Goal: Find specific page/section: Find specific page/section

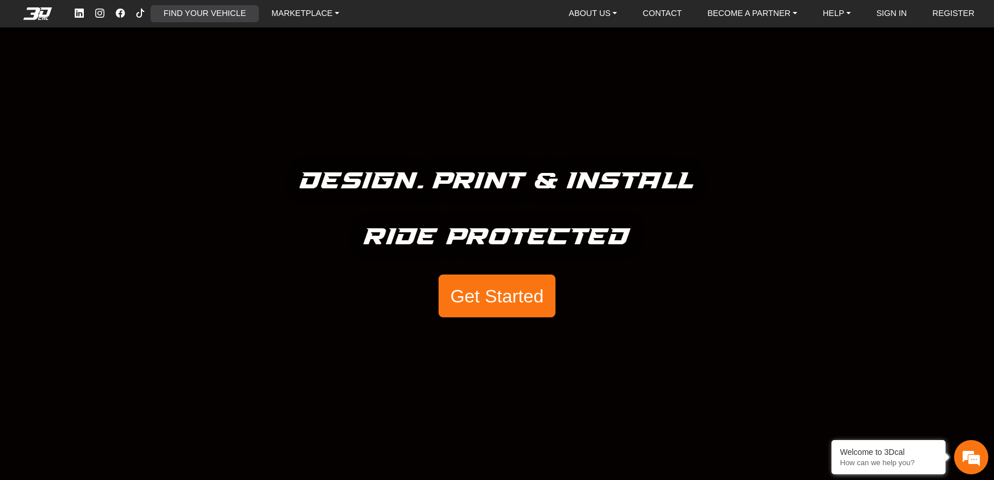
click at [232, 16] on link "FIND YOUR VEHICLE" at bounding box center [204, 13] width 91 height 17
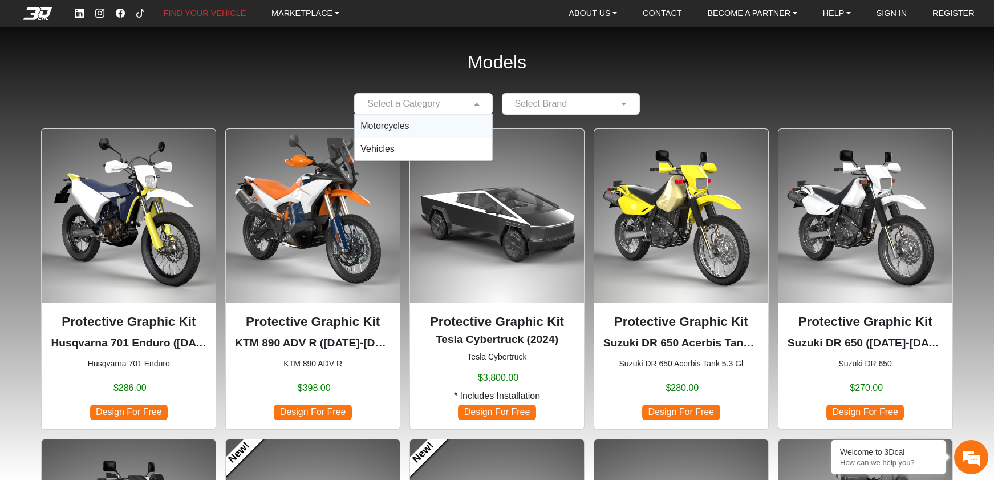
click at [474, 103] on span at bounding box center [478, 104] width 14 height 14
click at [417, 148] on div "Vehicles" at bounding box center [423, 148] width 137 height 23
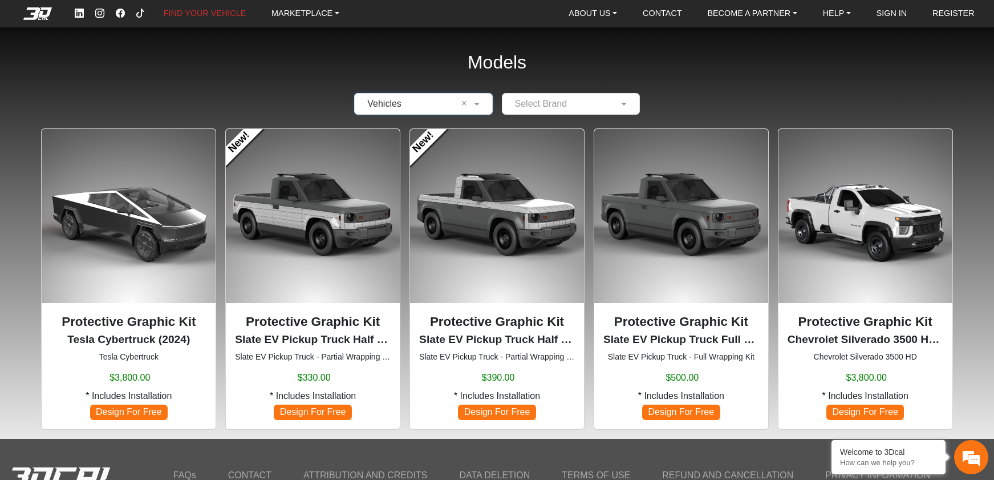
click at [586, 98] on input "text" at bounding box center [559, 104] width 103 height 14
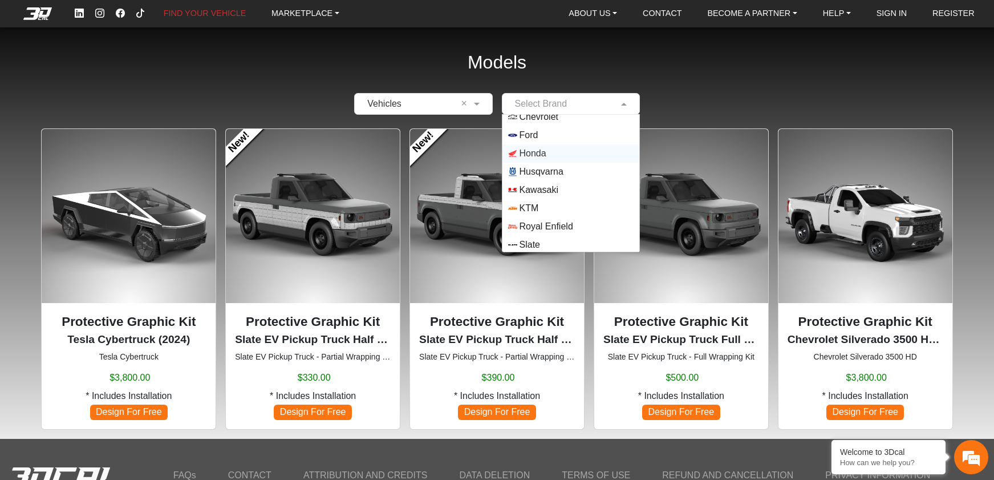
scroll to position [100, 0]
click at [533, 240] on span "Yamaha" at bounding box center [536, 243] width 33 height 14
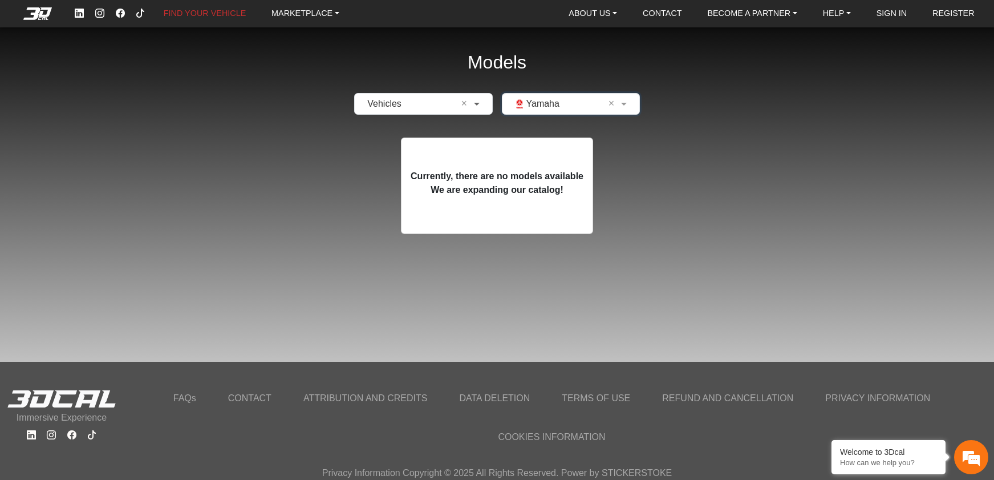
click at [472, 107] on span at bounding box center [478, 104] width 14 height 14
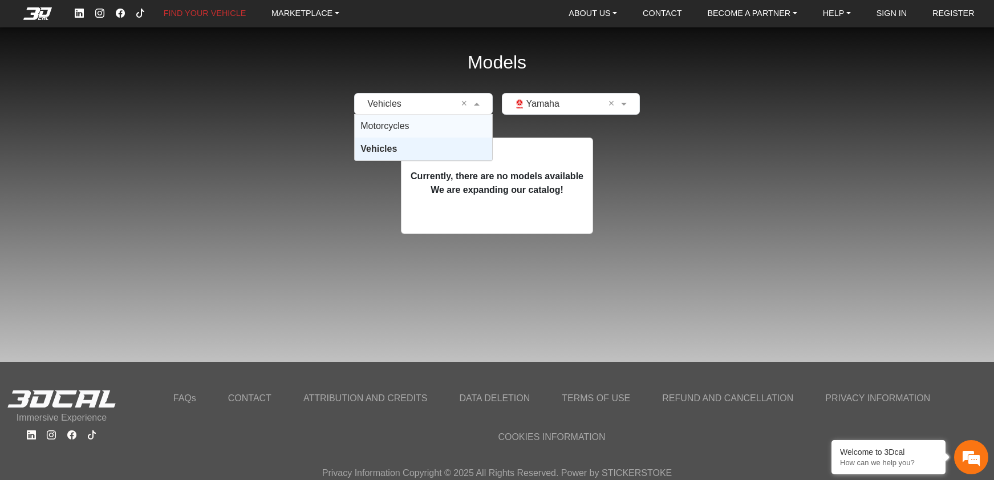
click at [448, 132] on div "Motorcycles" at bounding box center [423, 126] width 137 height 23
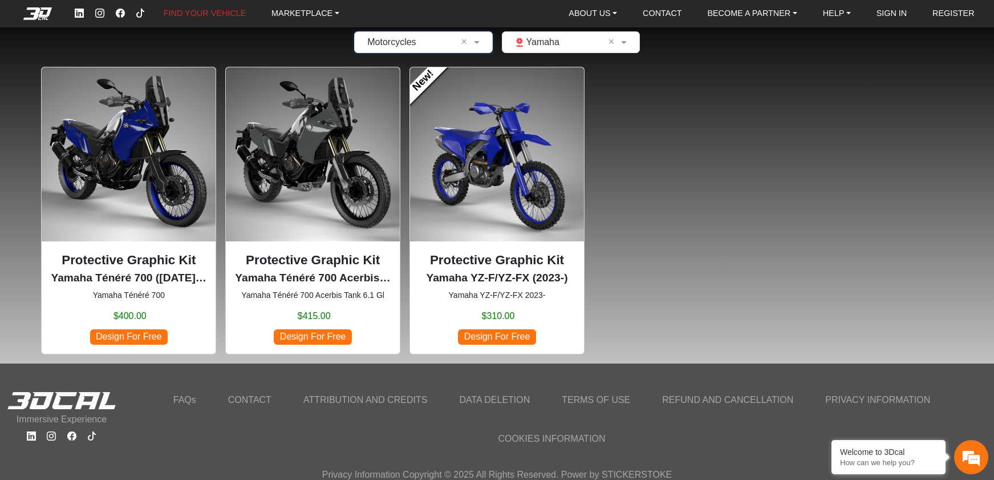
scroll to position [63, 0]
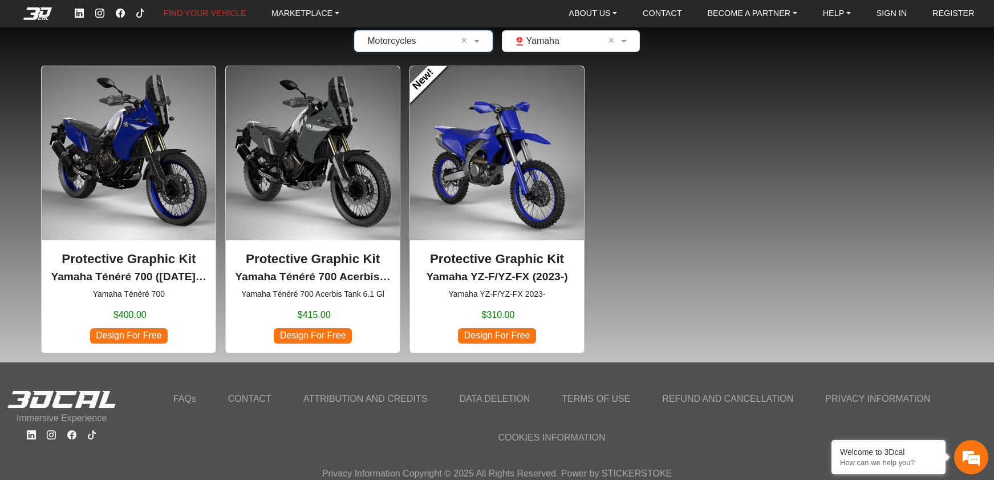
click at [258, 396] on link "CONTACT" at bounding box center [249, 398] width 57 height 21
